Goal: Navigation & Orientation: Find specific page/section

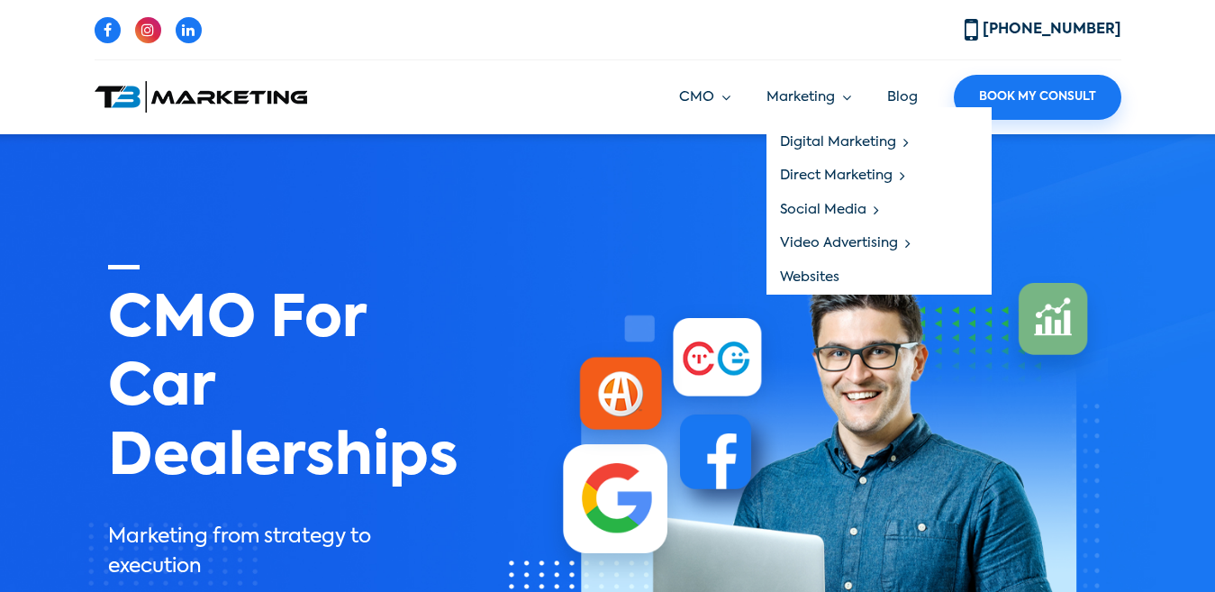
click at [848, 277] on link "Websites" at bounding box center [879, 277] width 225 height 34
